Goal: Task Accomplishment & Management: Use online tool/utility

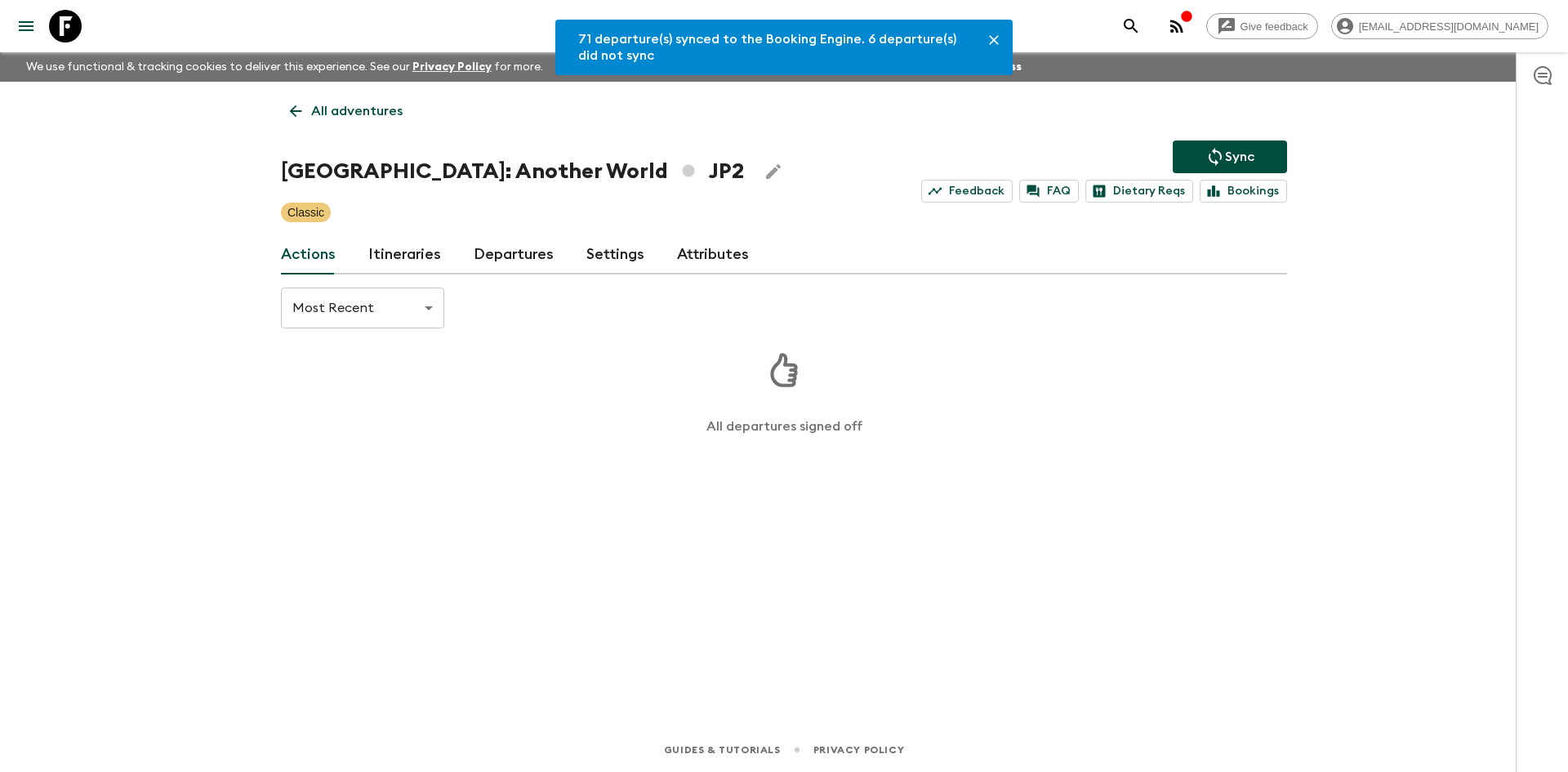
click at [374, 117] on p "All adventures" at bounding box center [357, 111] width 91 height 19
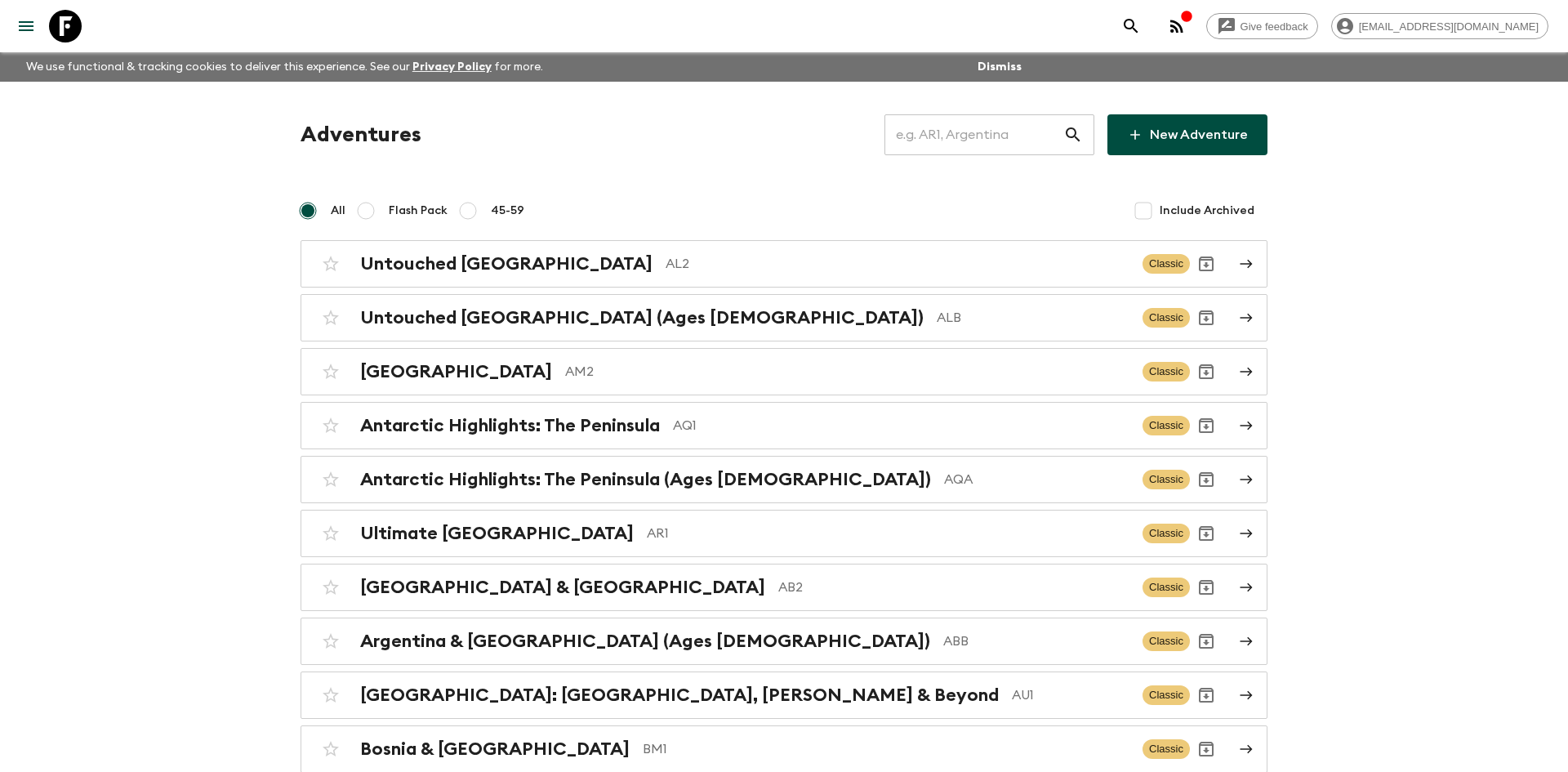
click at [923, 137] on input "text" at bounding box center [974, 134] width 179 height 45
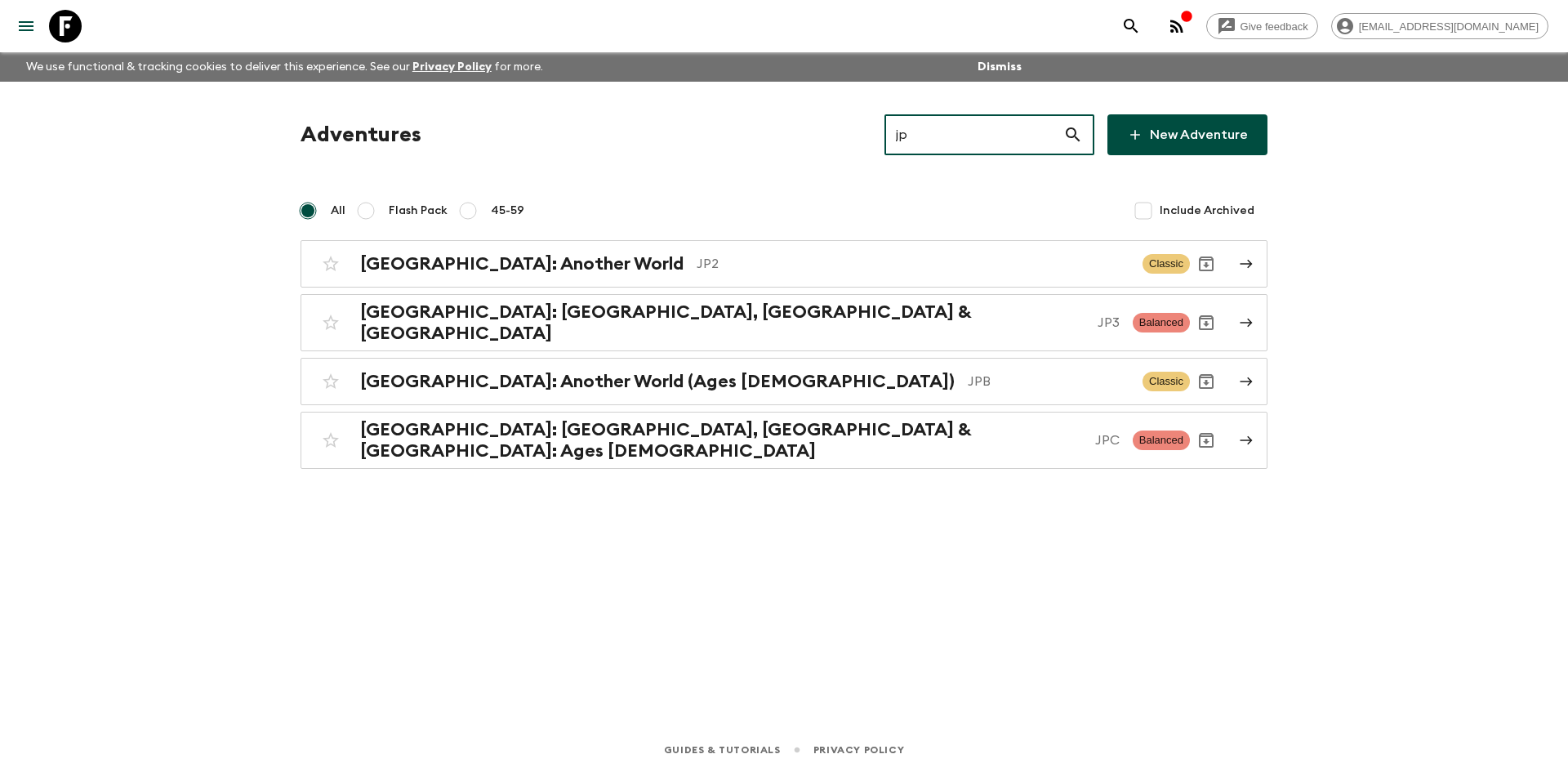
type input "jp2"
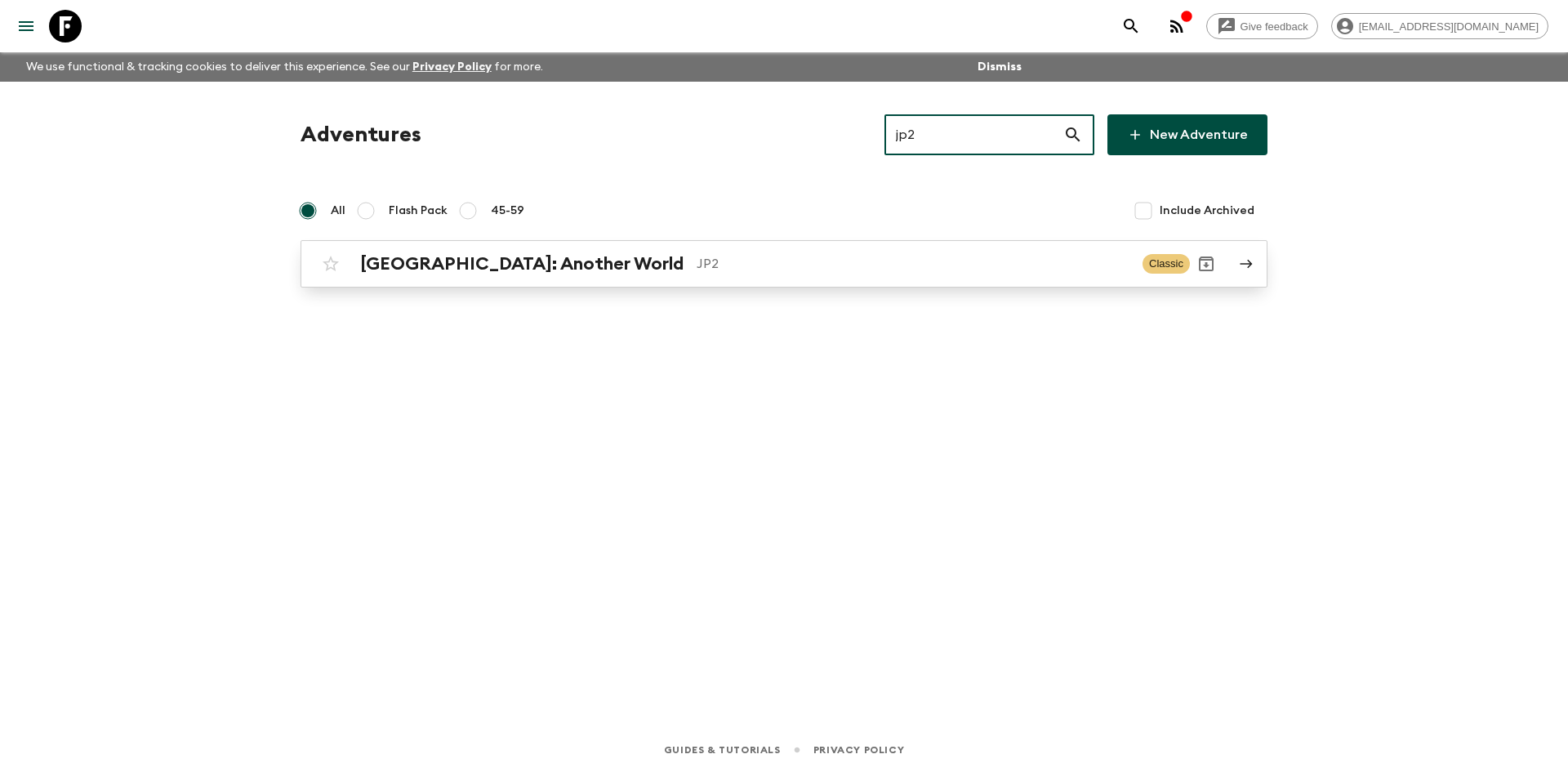
click at [429, 253] on h2 "[GEOGRAPHIC_DATA]: Another World" at bounding box center [522, 263] width 323 height 21
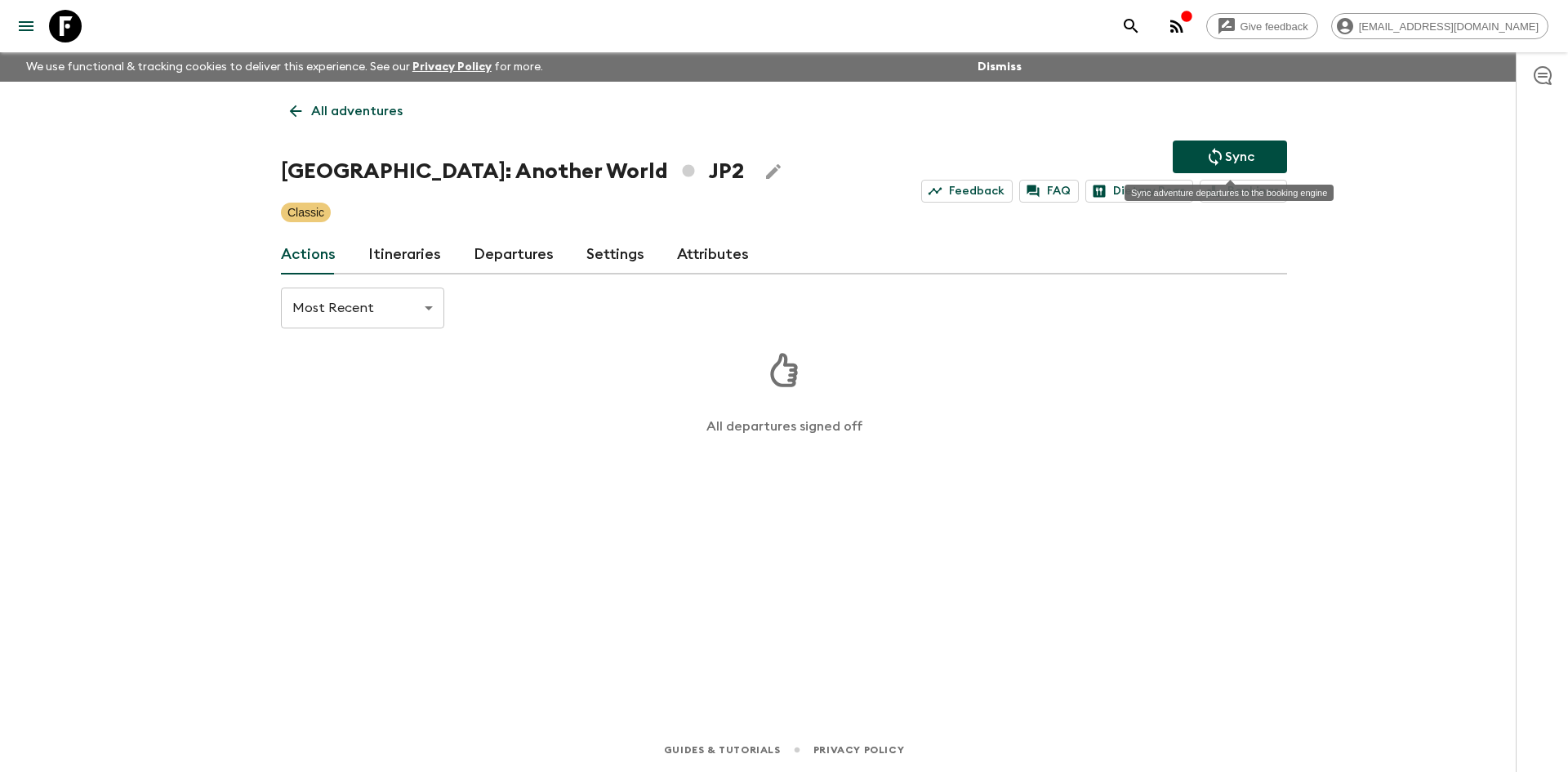
click at [1225, 155] on p "Sync" at bounding box center [1240, 156] width 30 height 19
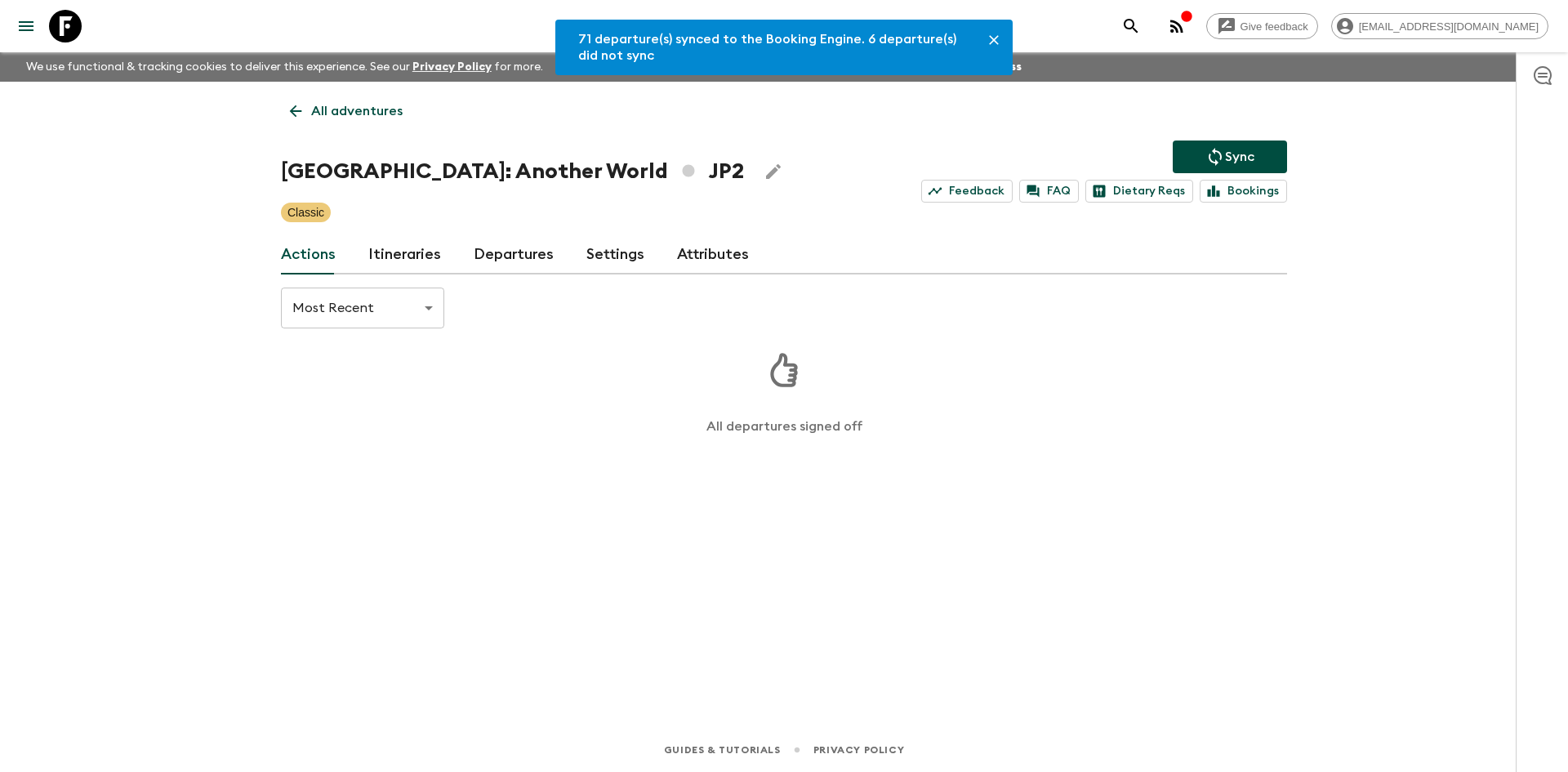
click at [489, 257] on link "Departures" at bounding box center [514, 255] width 80 height 39
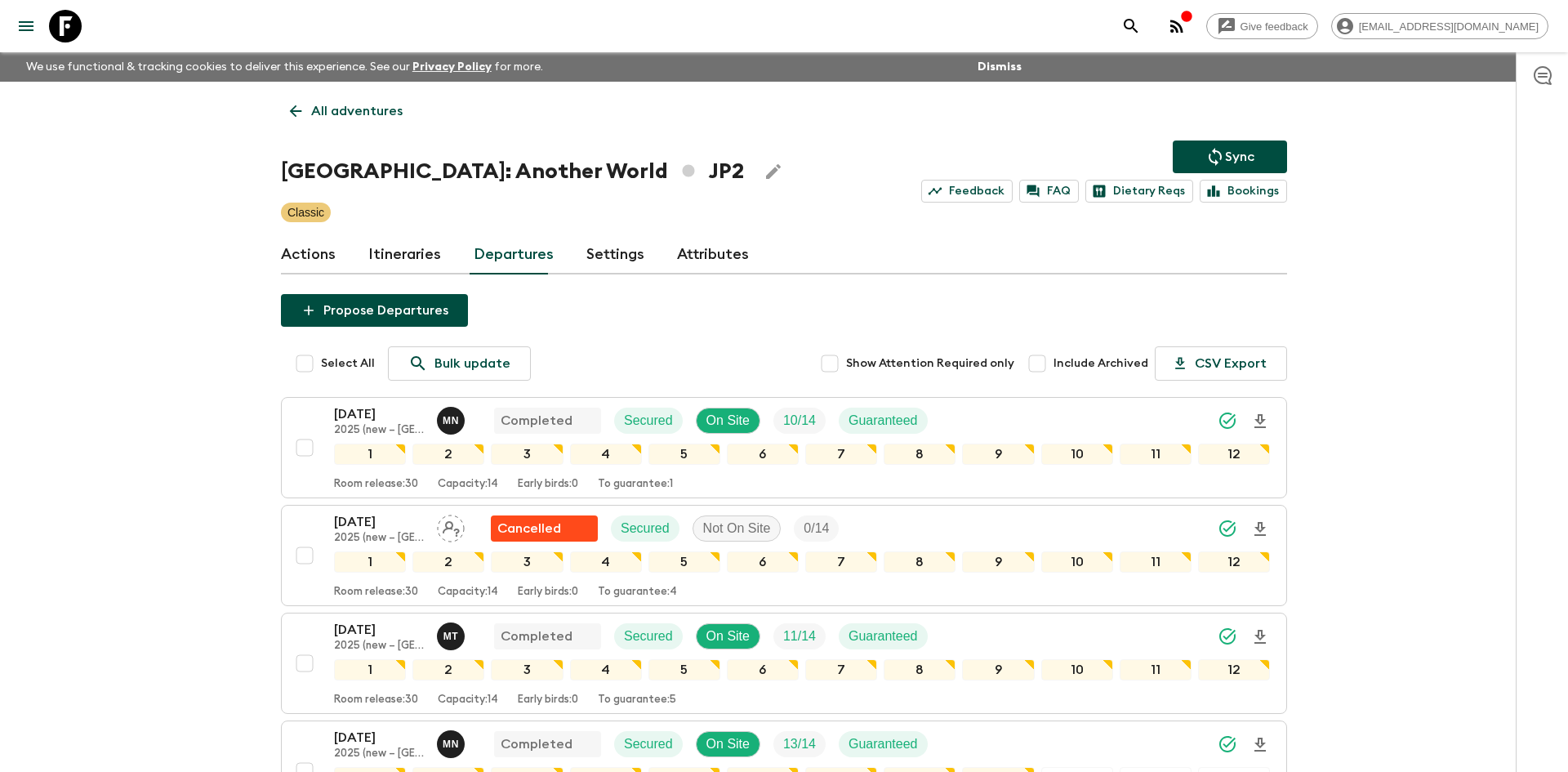
click at [1237, 150] on p "Sync" at bounding box center [1240, 156] width 30 height 19
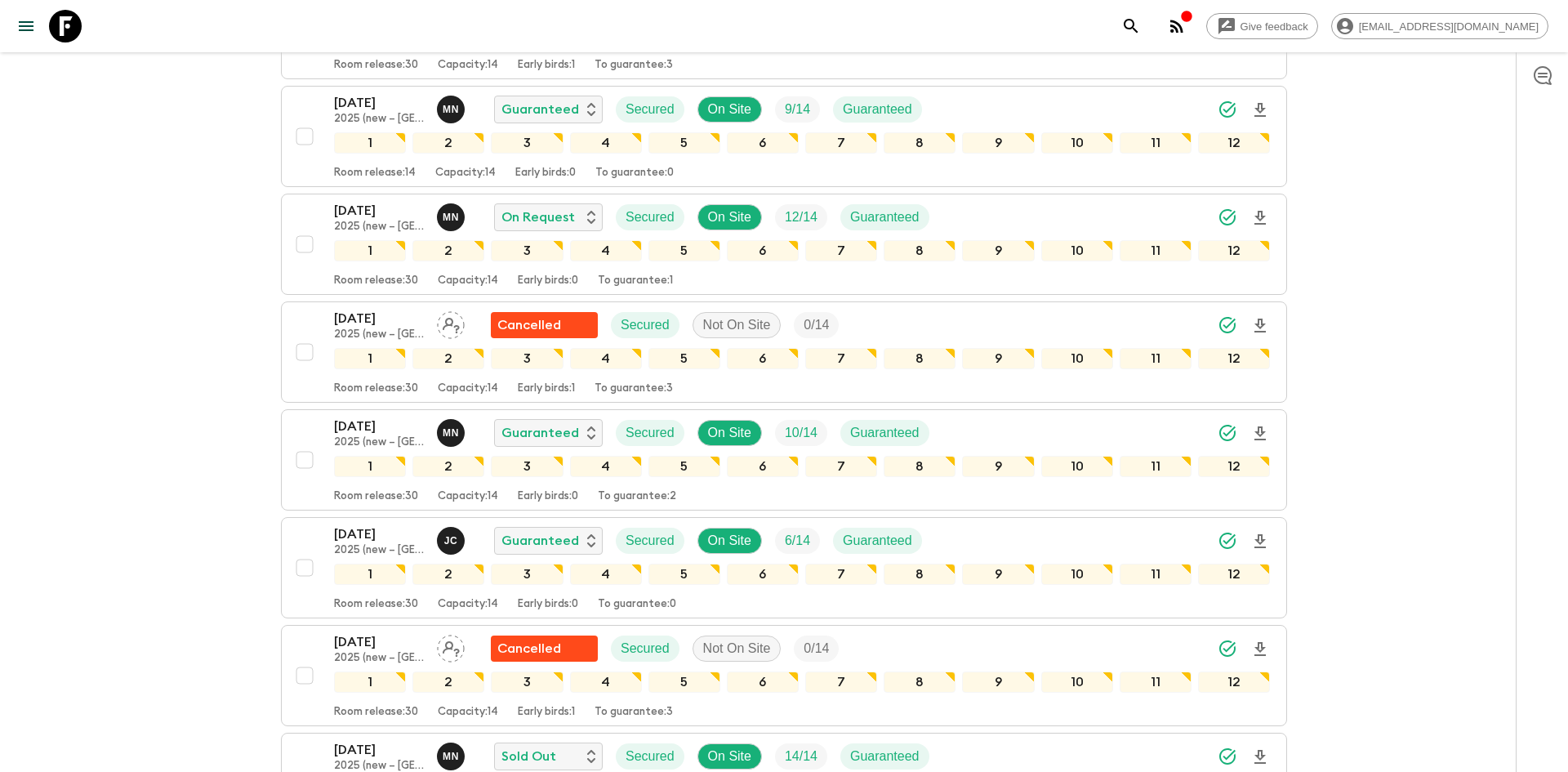
scroll to position [3332, 0]
click at [1262, 216] on icon "Download Onboarding" at bounding box center [1260, 216] width 11 height 14
